Goal: Task Accomplishment & Management: Use online tool/utility

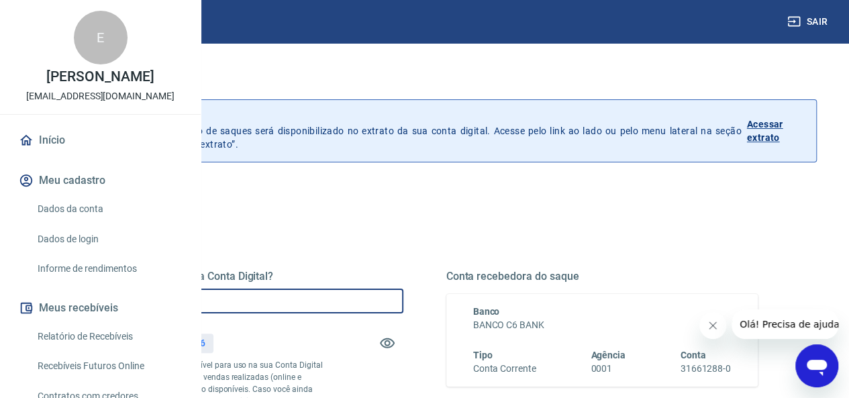
click at [378, 297] on input "R$ 0,00" at bounding box center [247, 300] width 312 height 25
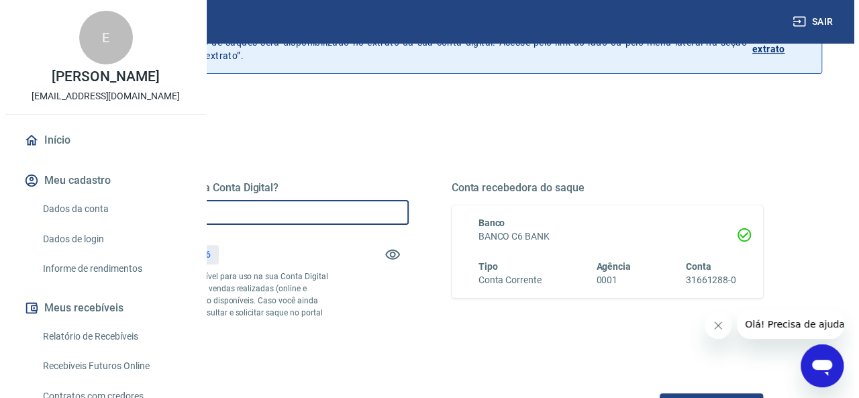
scroll to position [268, 0]
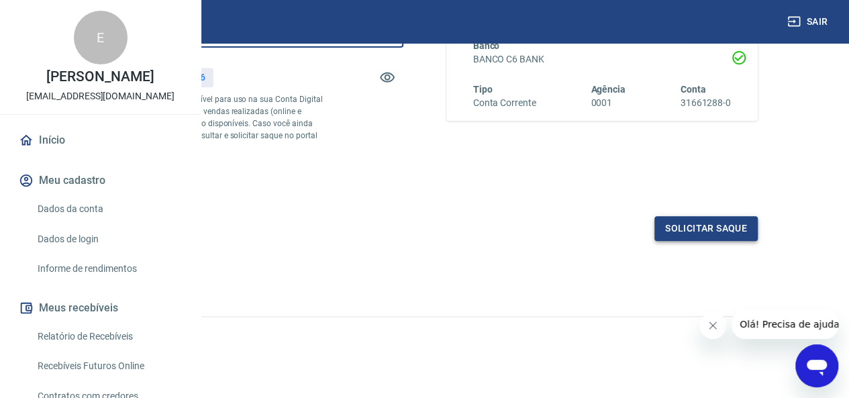
type input "R$ 115,66"
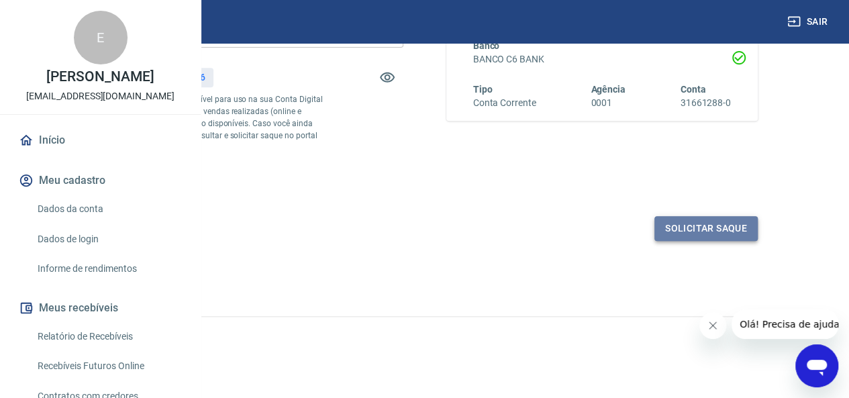
click at [714, 241] on button "Solicitar saque" at bounding box center [705, 228] width 103 height 25
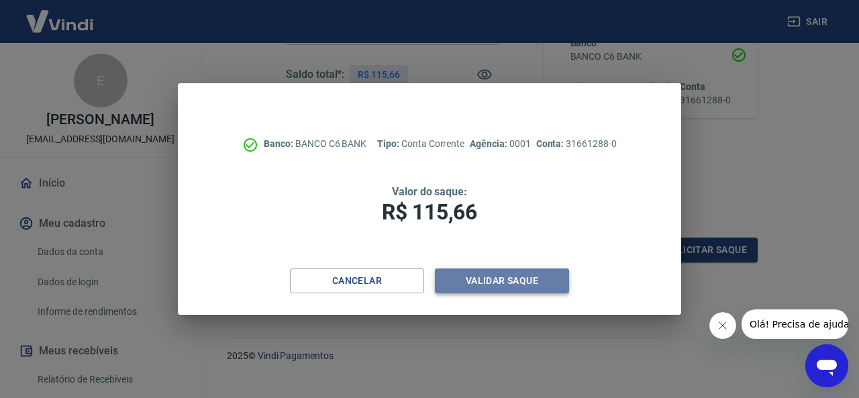
click at [490, 276] on button "Validar saque" at bounding box center [502, 280] width 134 height 25
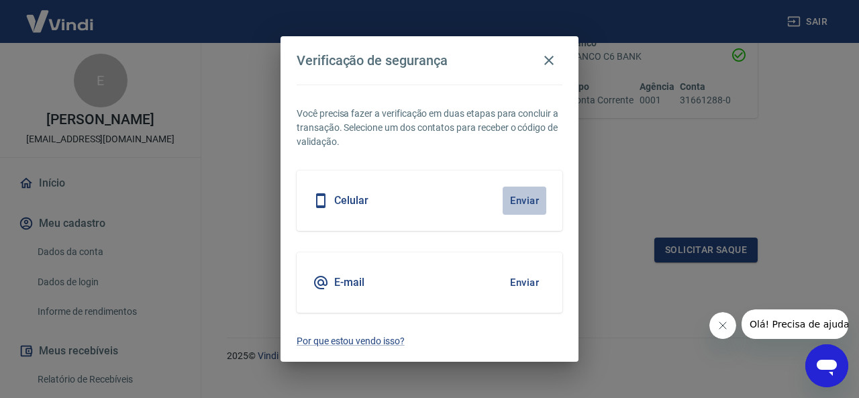
click at [524, 200] on button "Enviar" at bounding box center [524, 200] width 44 height 28
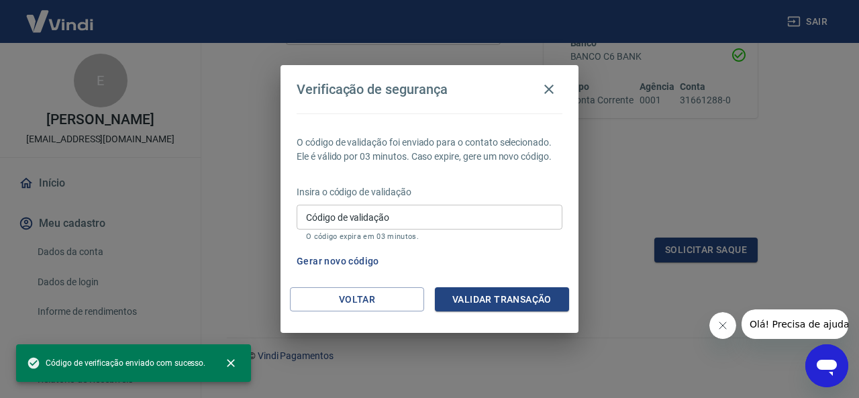
click at [416, 216] on input "Código de validação" at bounding box center [429, 217] width 266 height 25
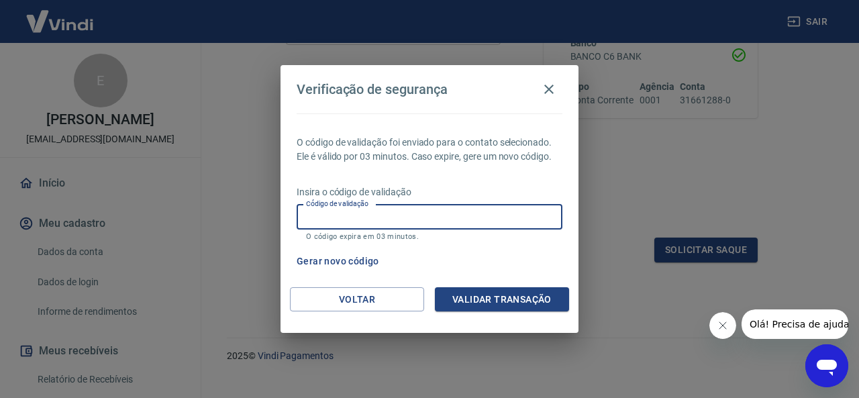
click at [657, 160] on div "Verificação de segurança O código de validação foi enviado para o contato selec…" at bounding box center [429, 199] width 859 height 398
click at [425, 217] on input "Código de validação" at bounding box center [429, 217] width 266 height 25
type input "735389"
click at [486, 301] on button "Validar transação" at bounding box center [502, 299] width 134 height 25
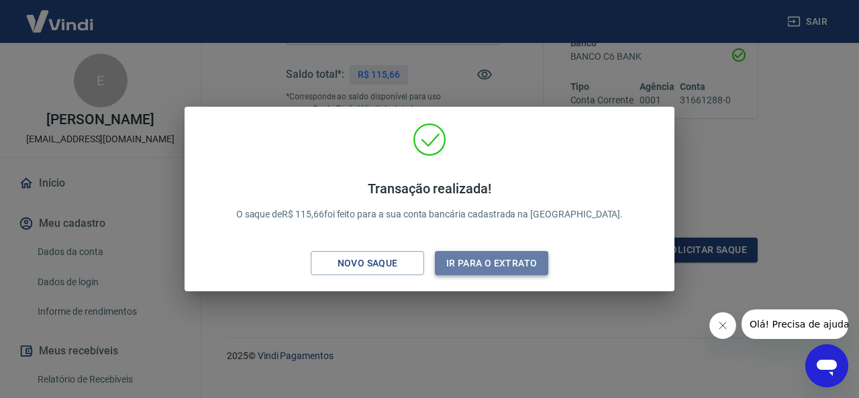
click at [484, 265] on button "Ir para o extrato" at bounding box center [491, 263] width 113 height 25
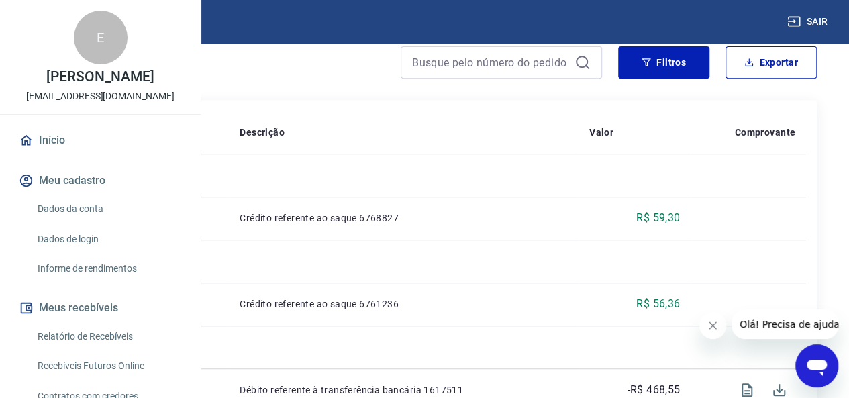
scroll to position [318, 0]
